Goal: Download file/media

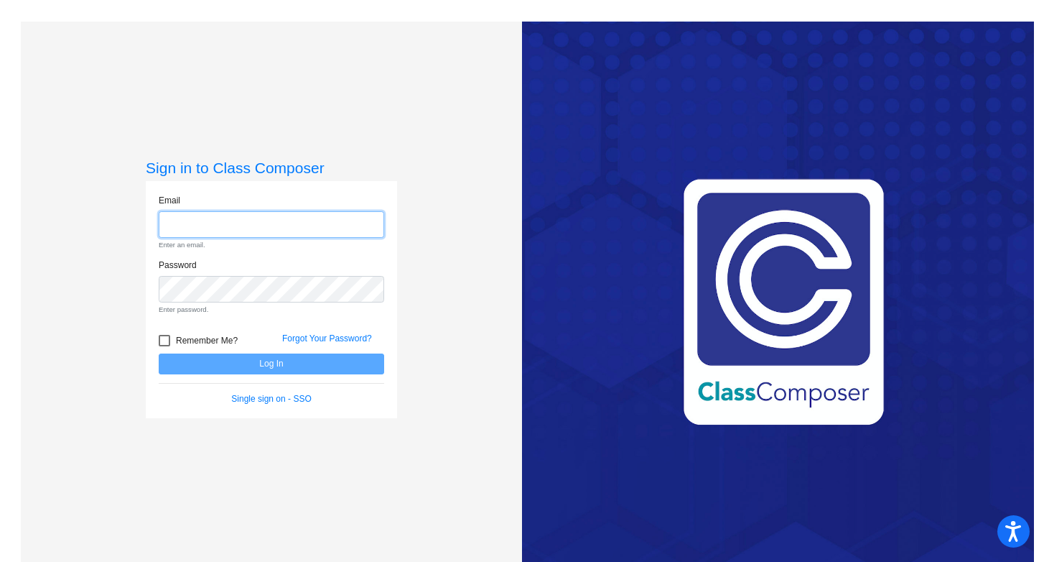
type input "[EMAIL_ADDRESS][DOMAIN_NAME]"
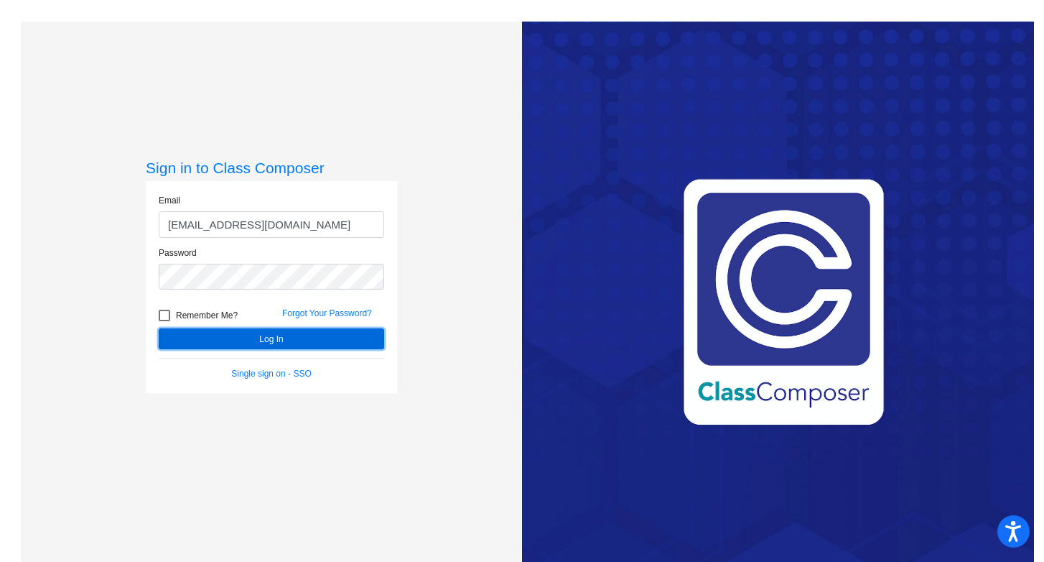
click at [252, 336] on button "Log In" at bounding box center [272, 338] width 226 height 21
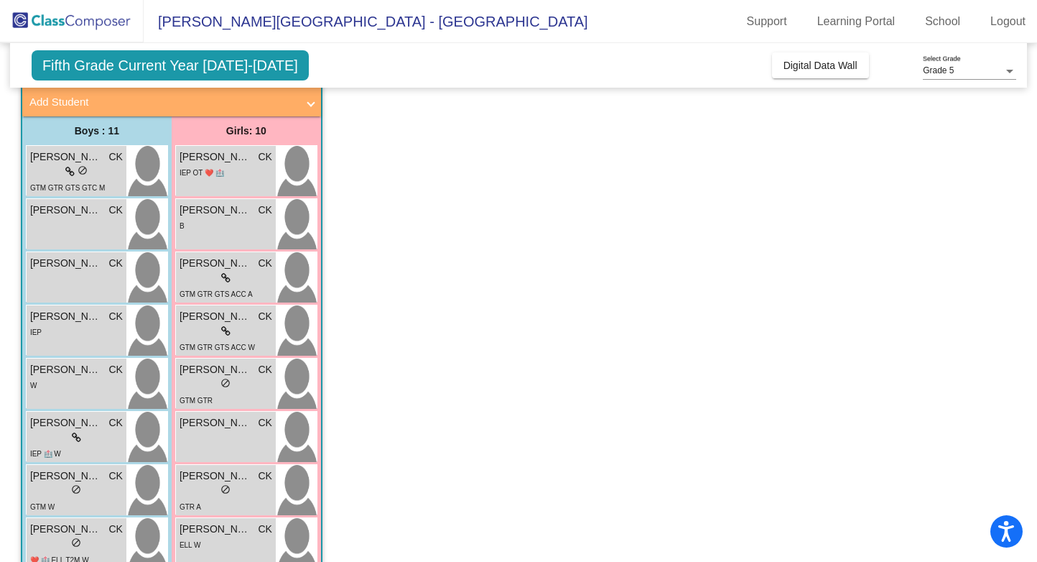
scroll to position [1548, 0]
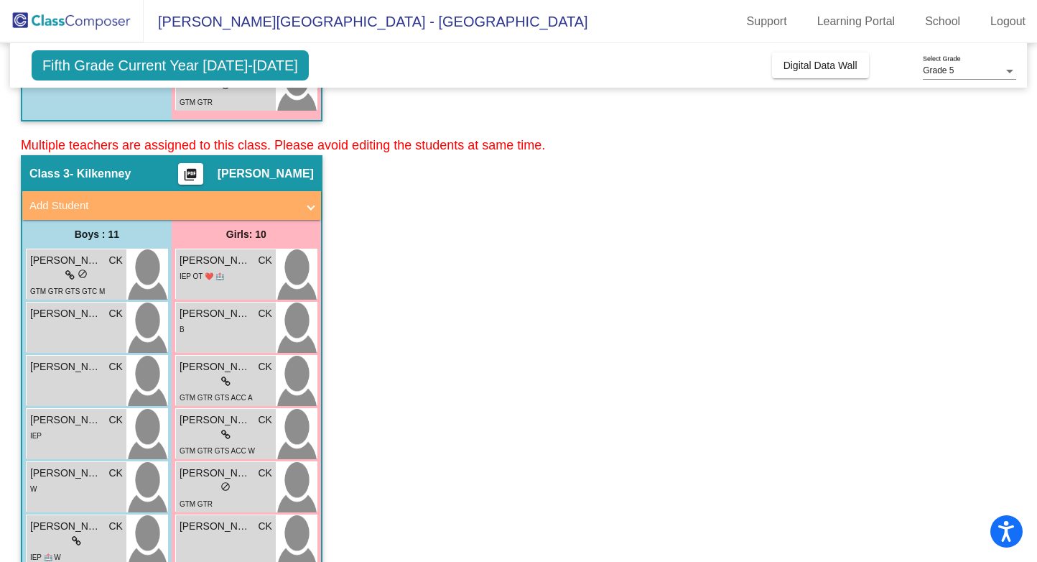
click at [199, 174] on mat-icon "picture_as_pdf" at bounding box center [190, 177] width 17 height 20
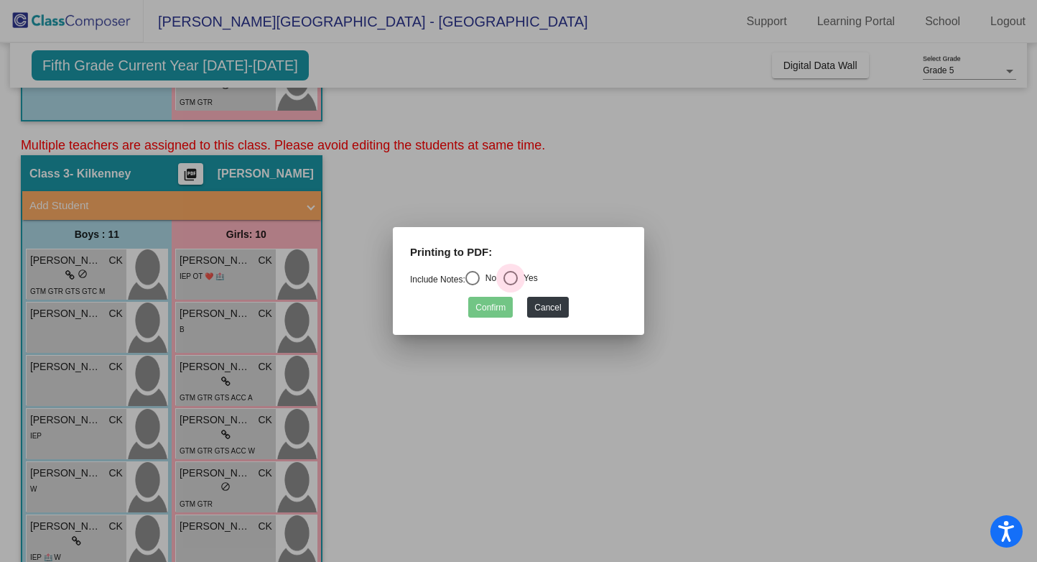
click at [517, 276] on div "Select an option" at bounding box center [510, 278] width 14 height 14
click at [511, 285] on input "Yes" at bounding box center [510, 285] width 1 height 1
radio input "true"
click at [493, 308] on button "Confirm" at bounding box center [490, 307] width 45 height 21
